Goal: Transaction & Acquisition: Purchase product/service

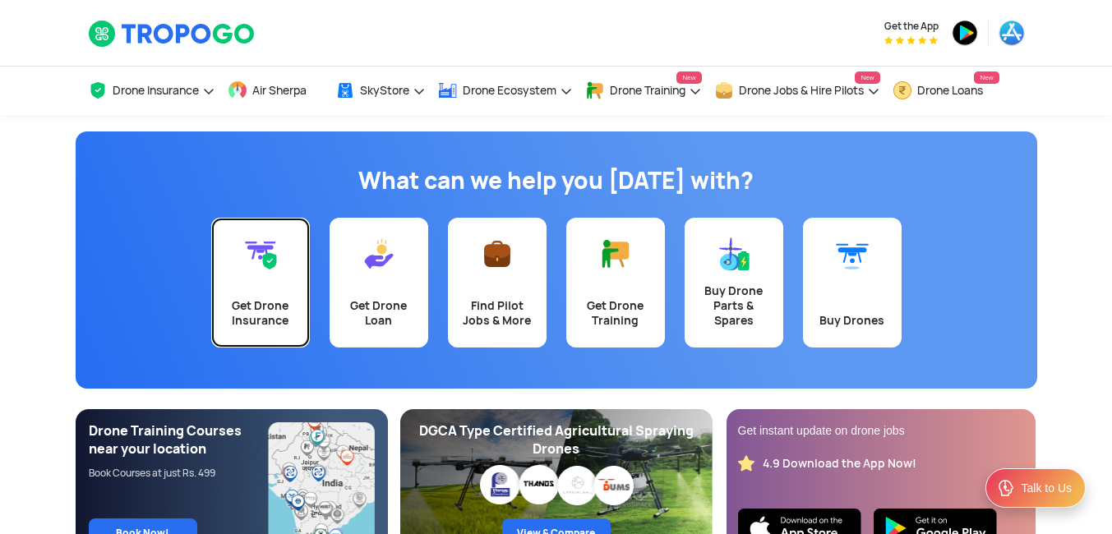
click at [282, 280] on link "Get Drone Insurance" at bounding box center [260, 283] width 99 height 130
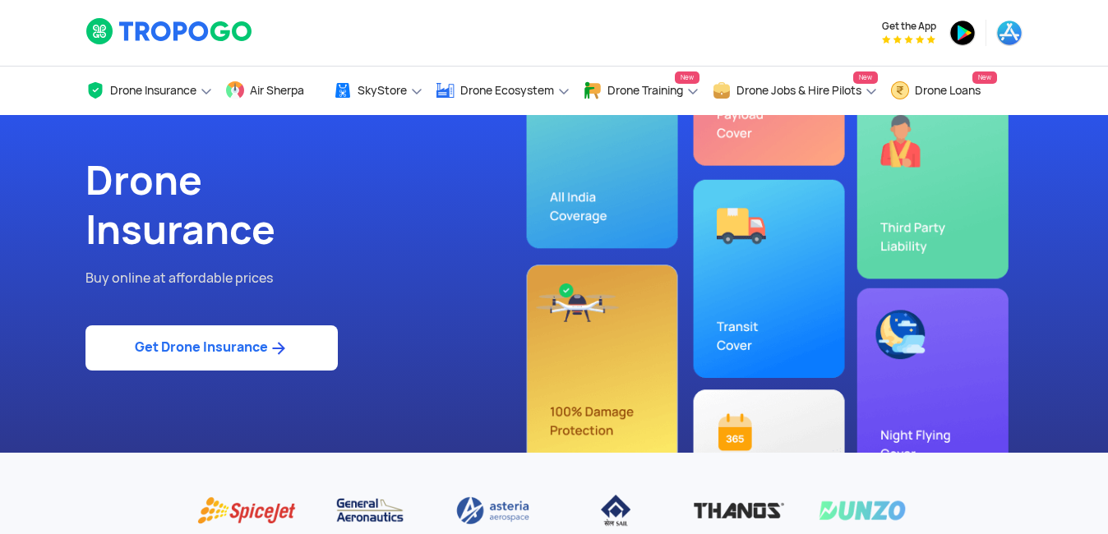
click at [230, 347] on link "Get Drone Insurance" at bounding box center [211, 347] width 252 height 45
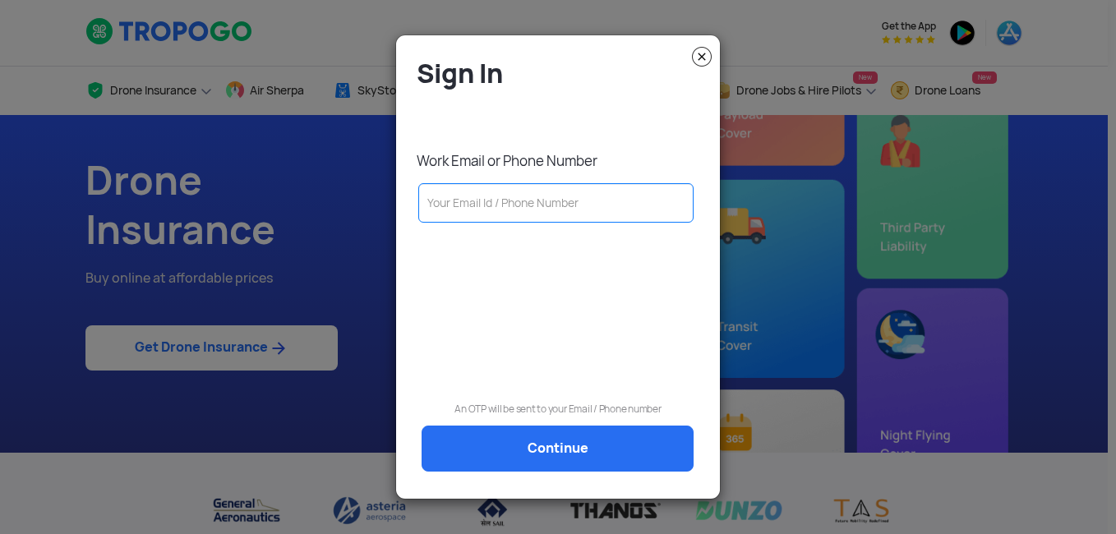
click at [468, 211] on input "text" at bounding box center [555, 202] width 275 height 39
type input "9811817062"
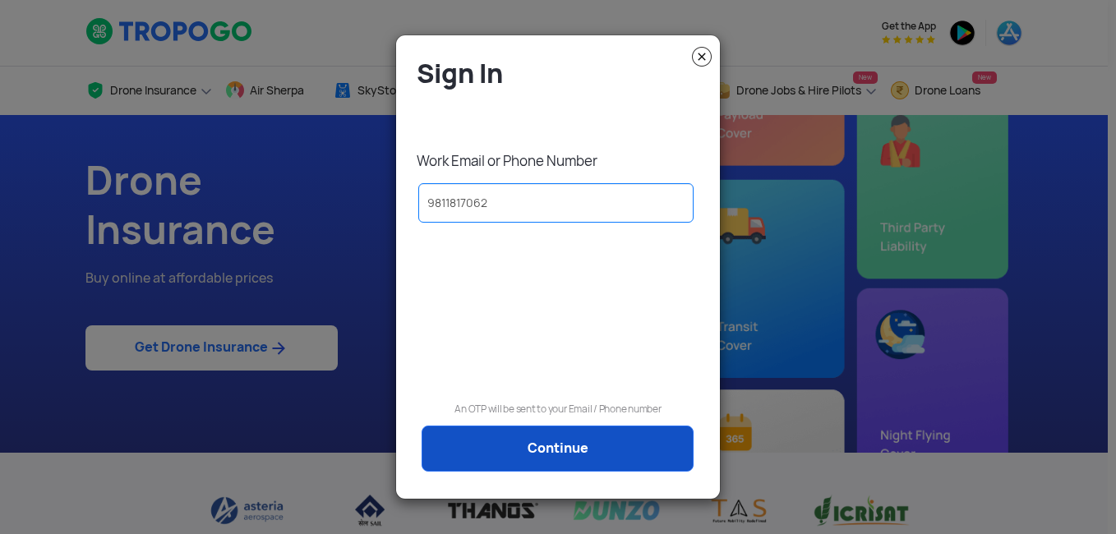
click at [548, 445] on link "Continue" at bounding box center [558, 449] width 272 height 46
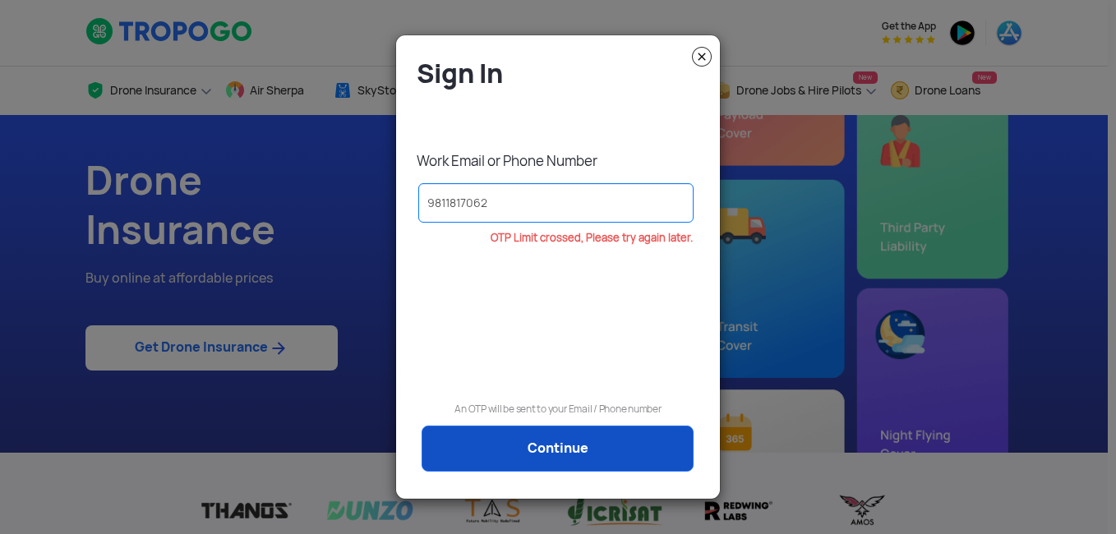
click at [548, 445] on link "Continue" at bounding box center [558, 449] width 272 height 46
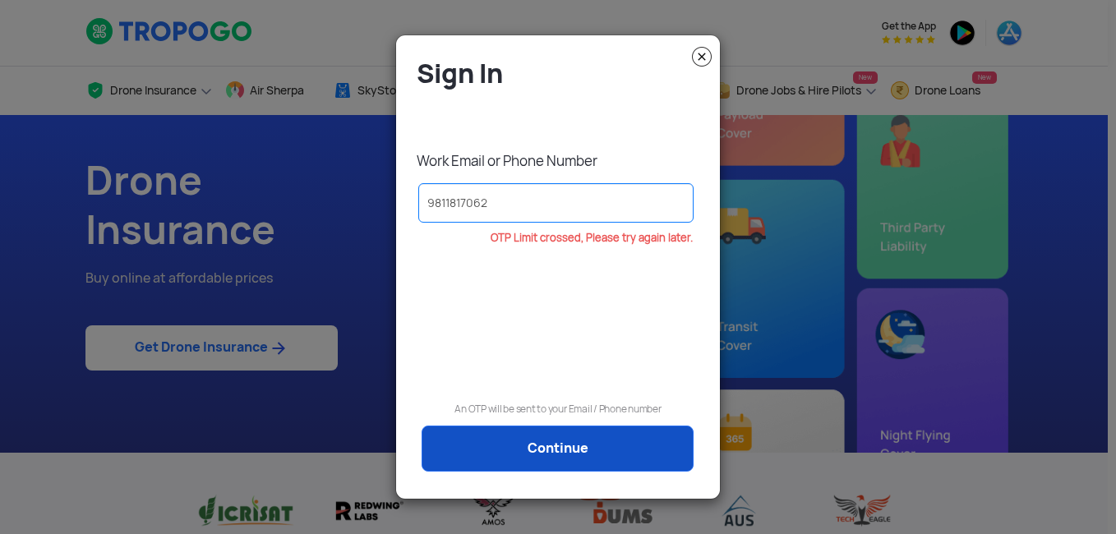
click at [538, 448] on link "Continue" at bounding box center [558, 449] width 272 height 46
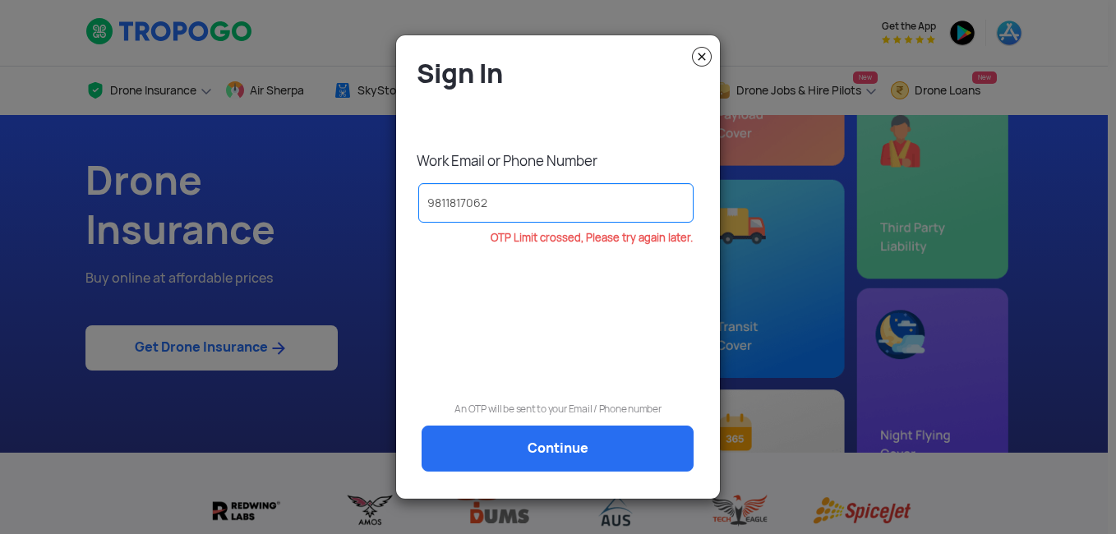
click at [701, 57] on img at bounding box center [702, 57] width 20 height 20
